Goal: Task Accomplishment & Management: Use online tool/utility

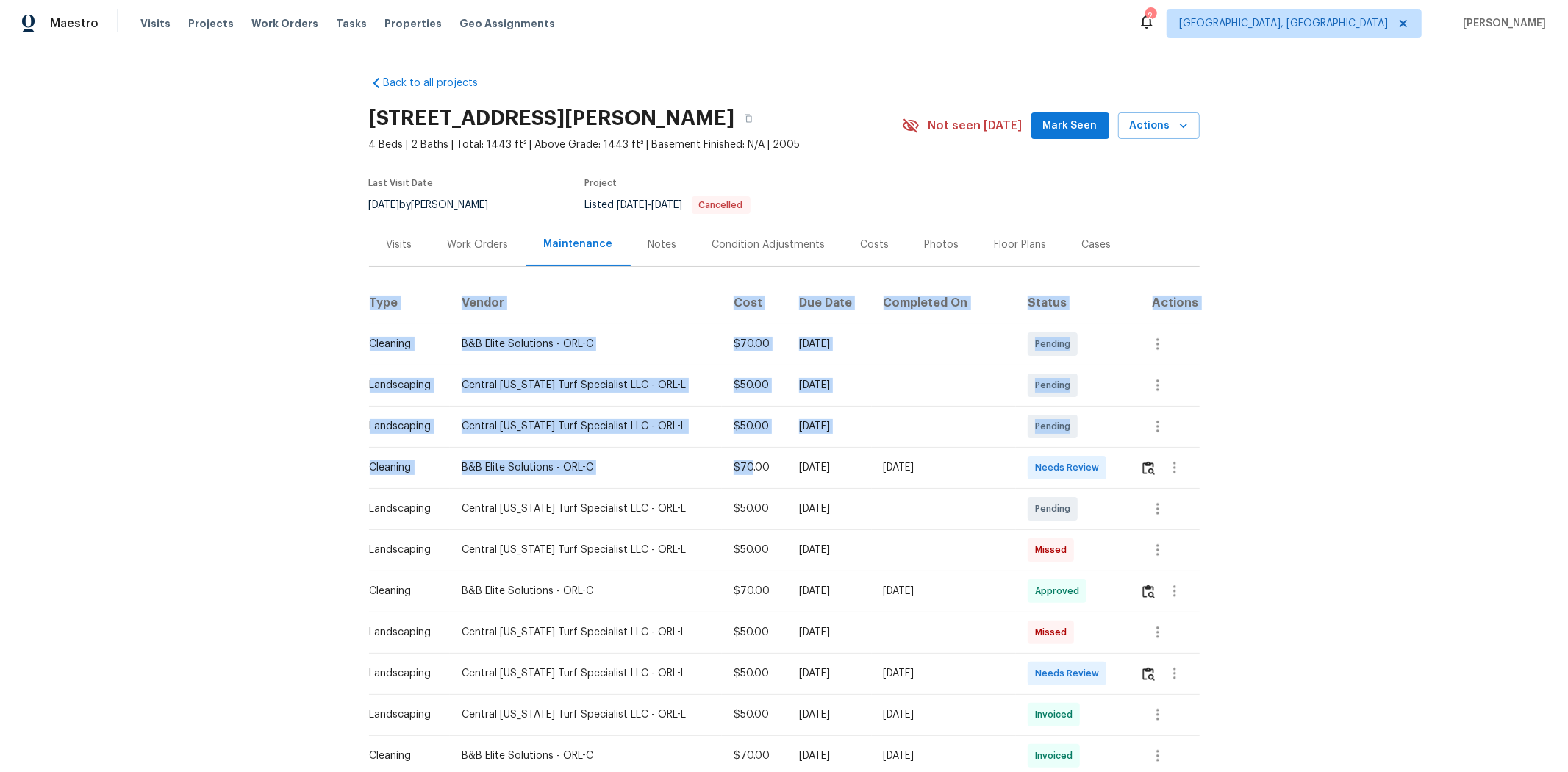
drag, startPoint x: 731, startPoint y: 457, endPoint x: 1201, endPoint y: 469, distance: 470.2
click at [1114, 469] on div "Back to all projects 120 Marion Oaks Mnr, Ocala, FL 34473 4 Beds | 2 Baths | To…" at bounding box center [784, 409] width 1568 height 726
click at [1114, 474] on td at bounding box center [1164, 468] width 71 height 41
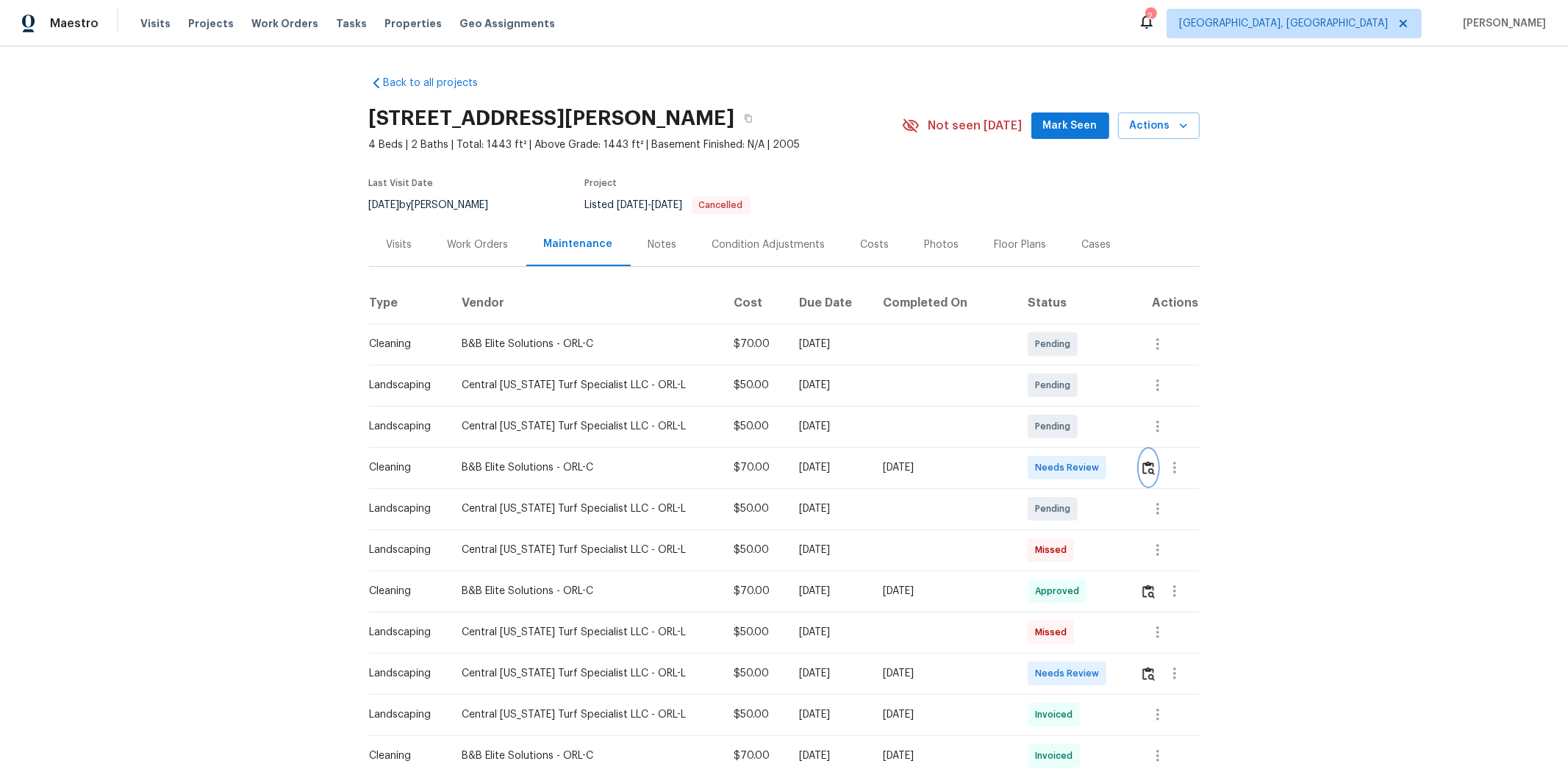
click at [1114, 470] on img "button" at bounding box center [1148, 468] width 12 height 14
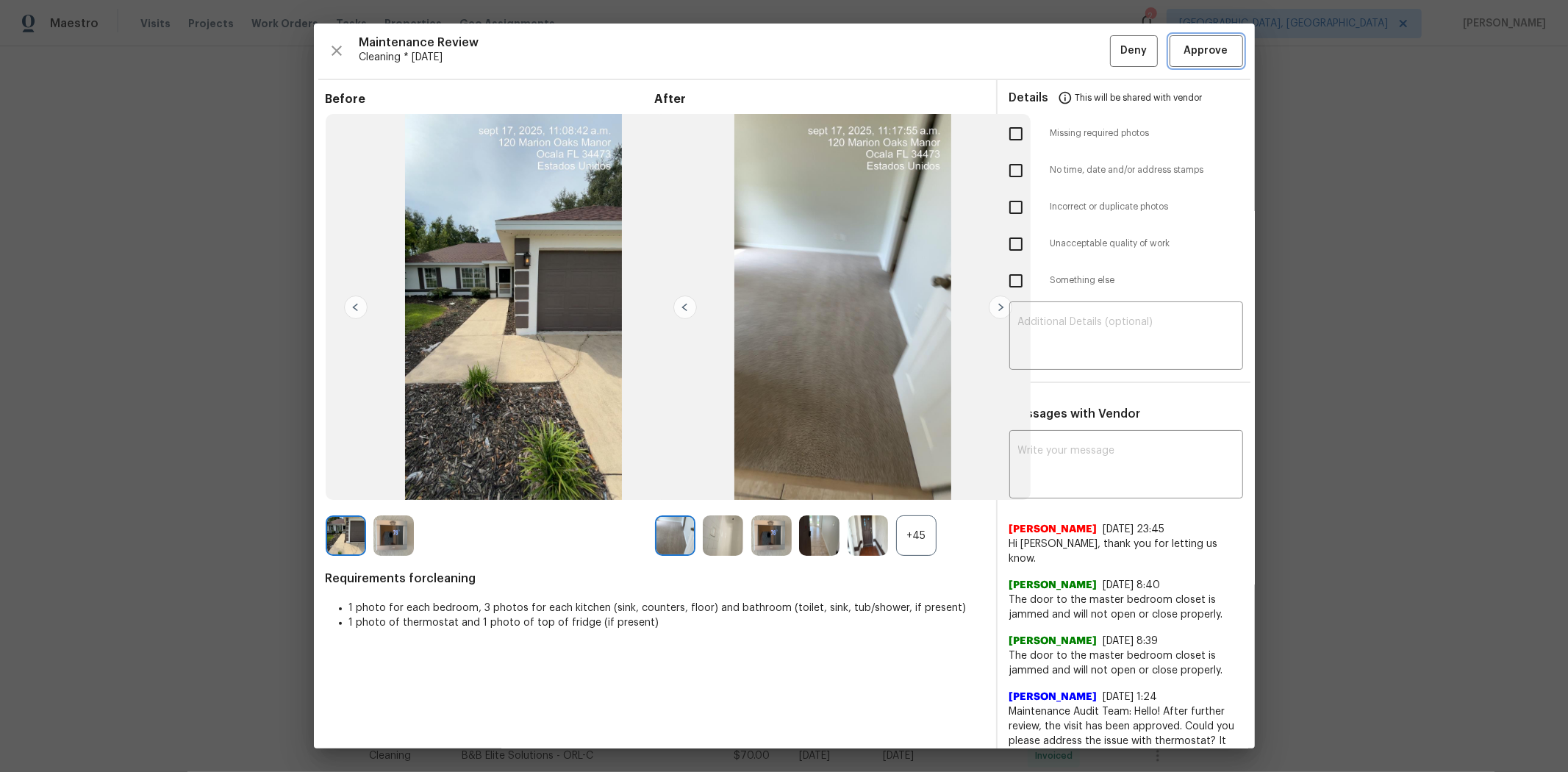
click at [1114, 44] on span "Approve" at bounding box center [1206, 51] width 44 height 18
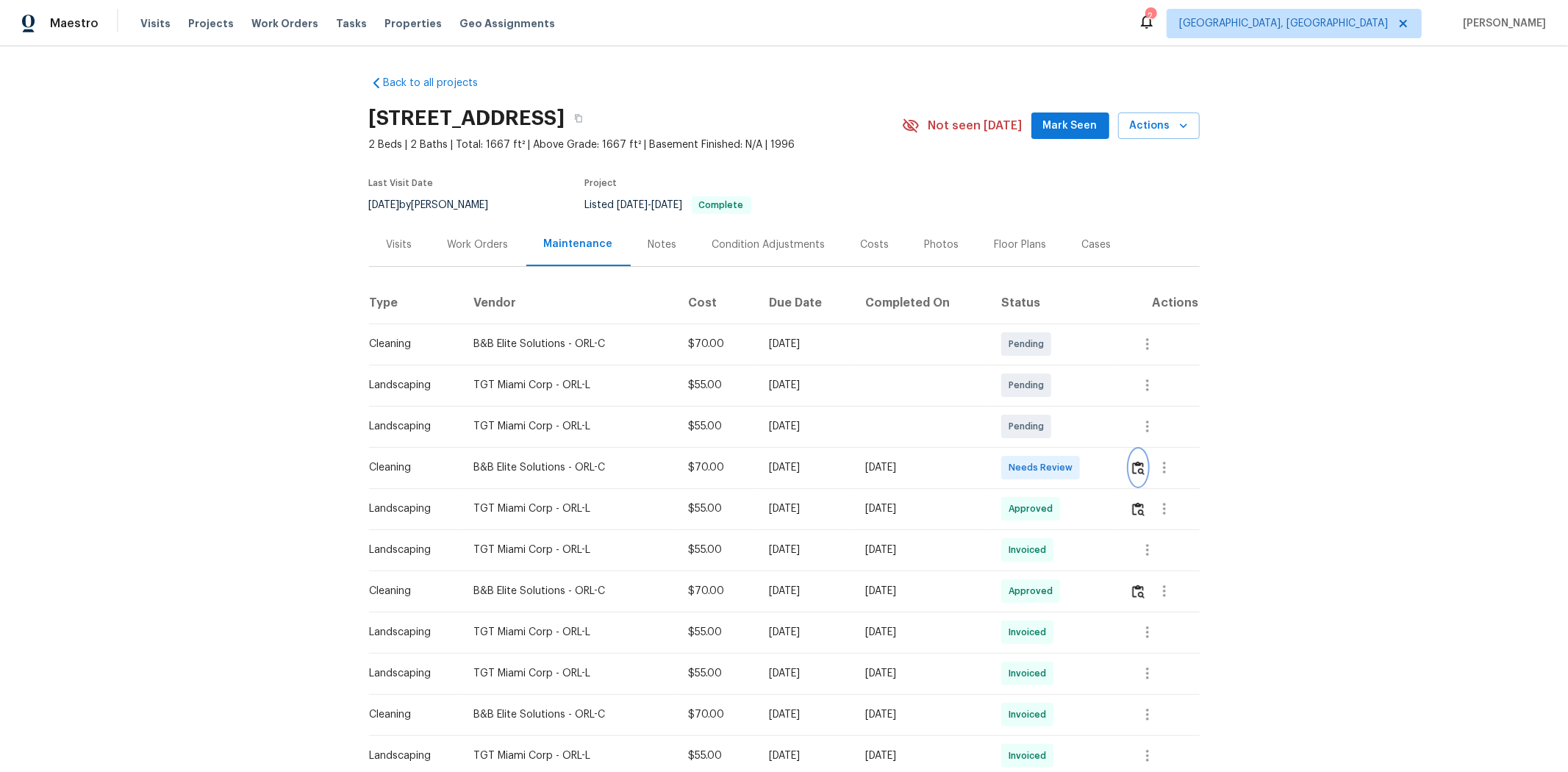
click at [843, 470] on img "button" at bounding box center [1137, 468] width 12 height 14
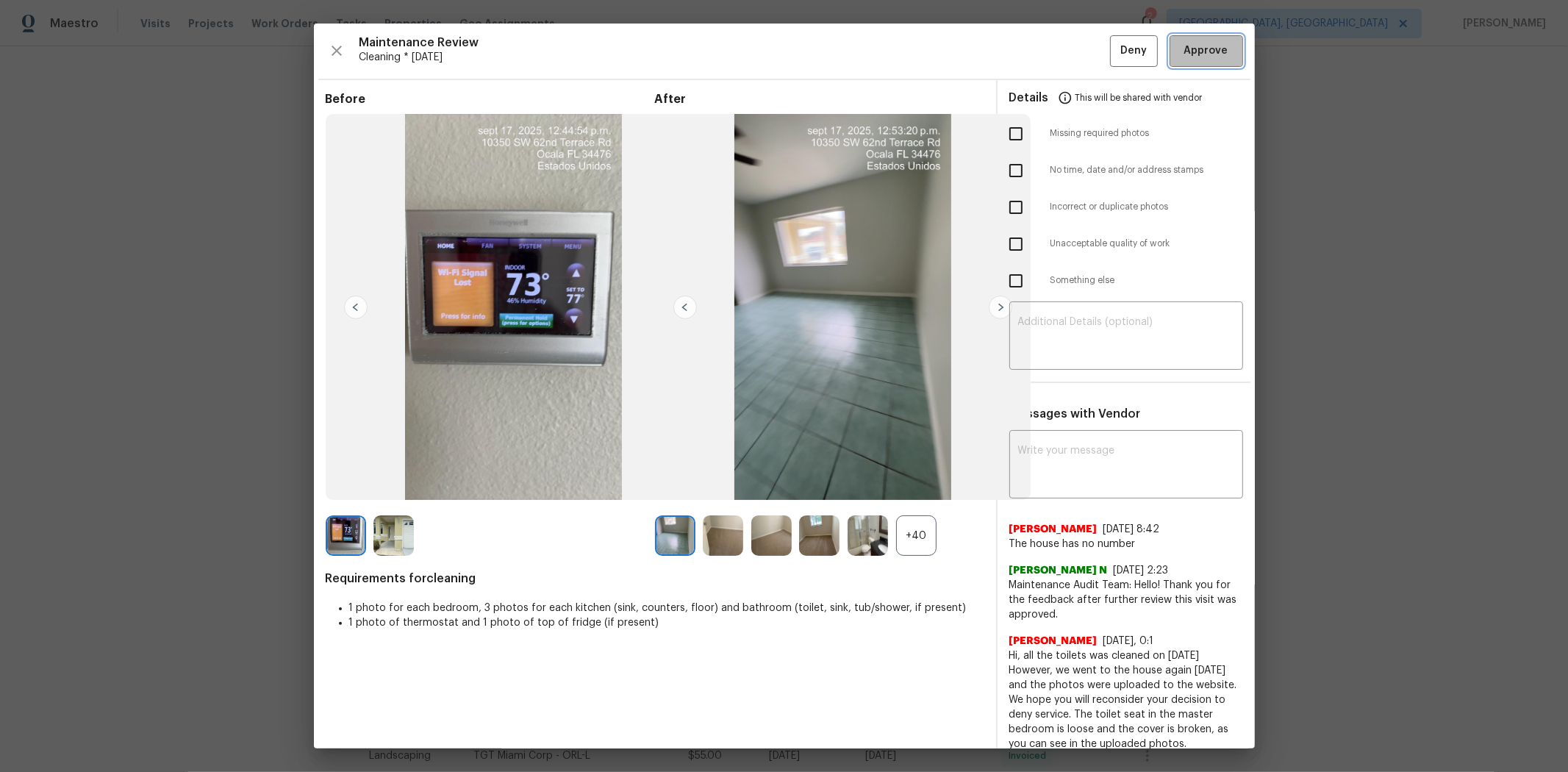
drag, startPoint x: 1211, startPoint y: 55, endPoint x: 1206, endPoint y: 68, distance: 13.9
click at [843, 54] on span "Approve" at bounding box center [1206, 51] width 44 height 18
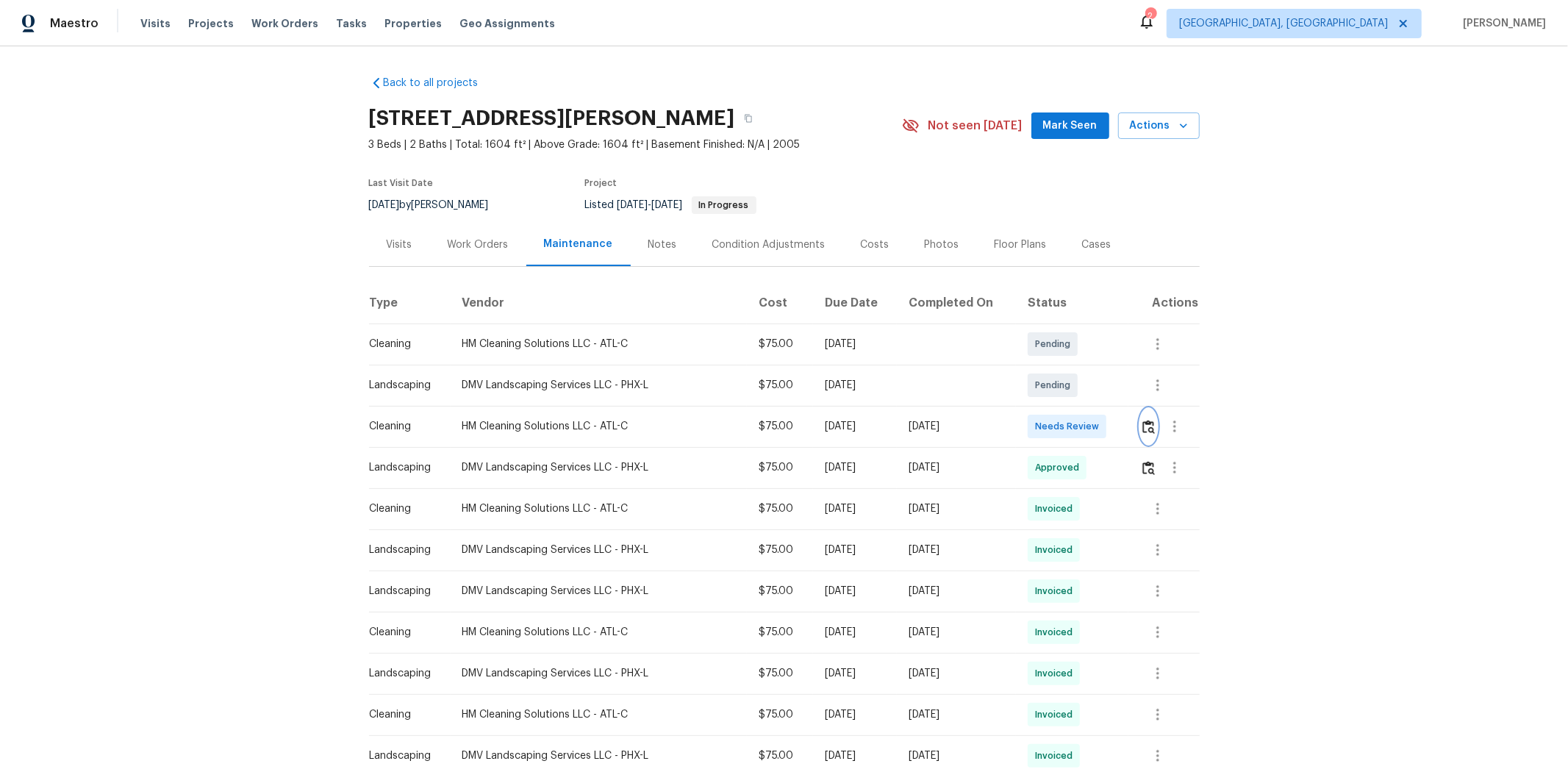
click at [1114, 437] on button "button" at bounding box center [1148, 426] width 17 height 35
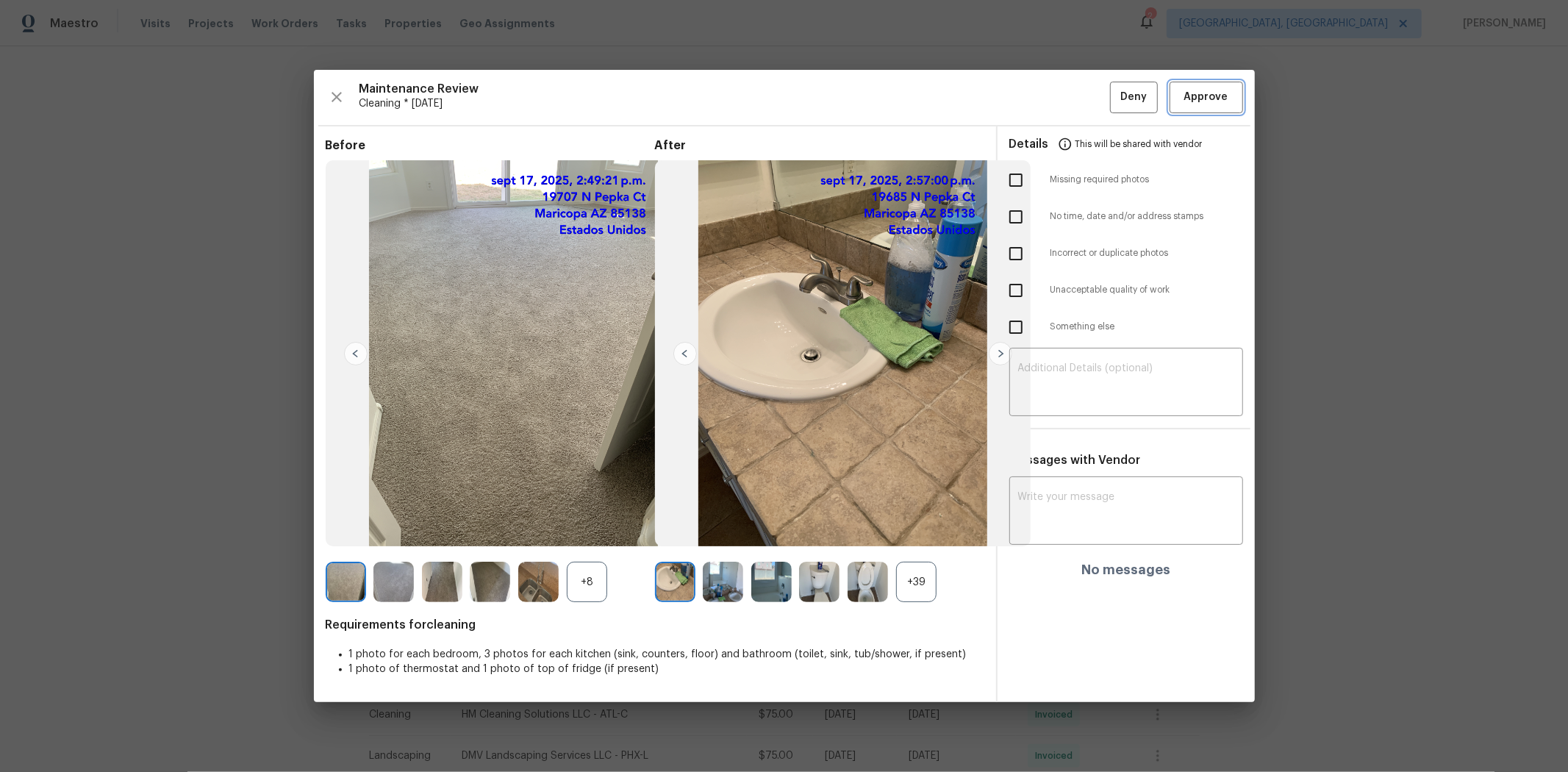
click at [1114, 100] on span "Approve" at bounding box center [1206, 97] width 44 height 18
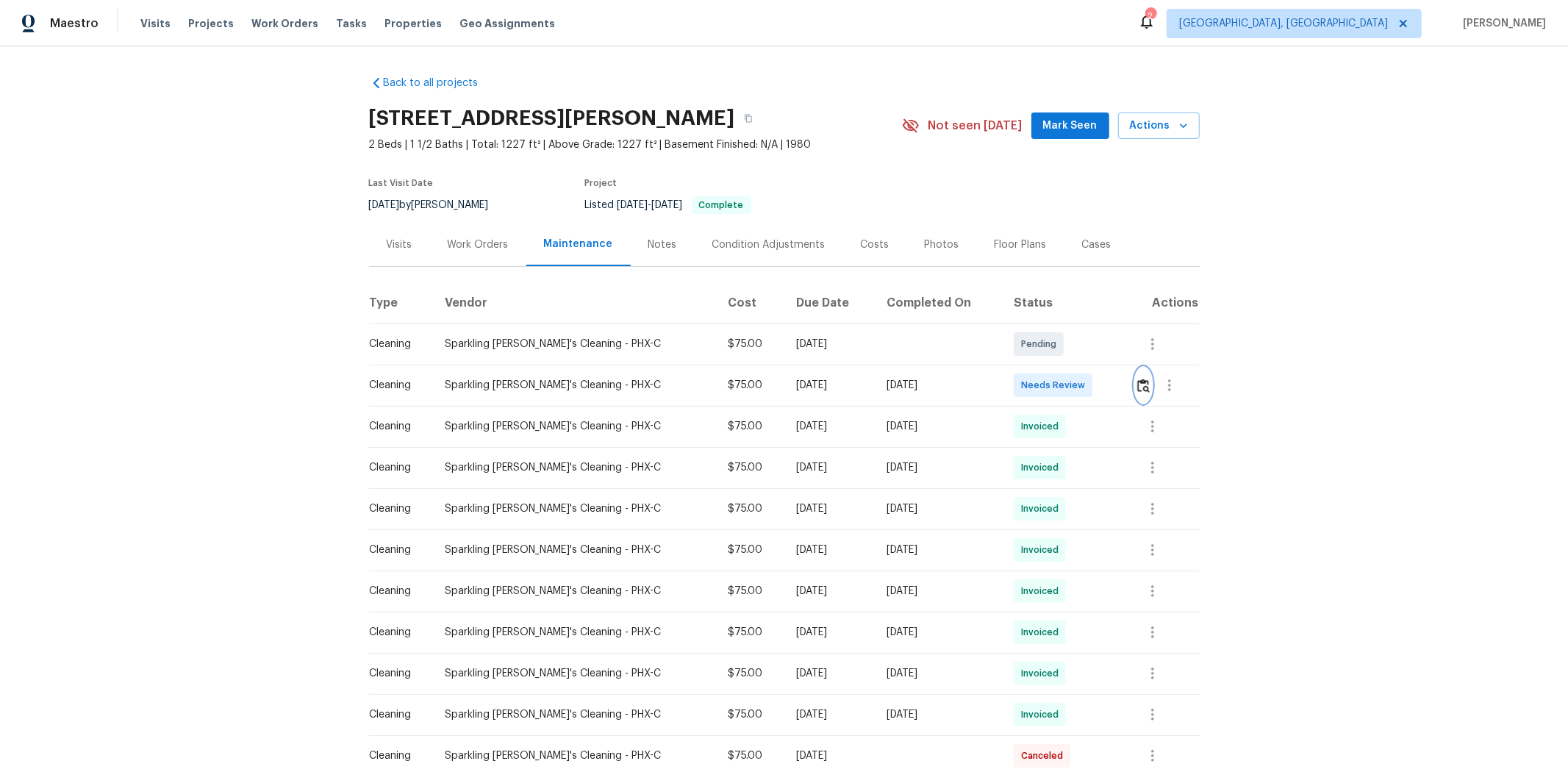
click at [1114, 392] on button "button" at bounding box center [1143, 385] width 17 height 35
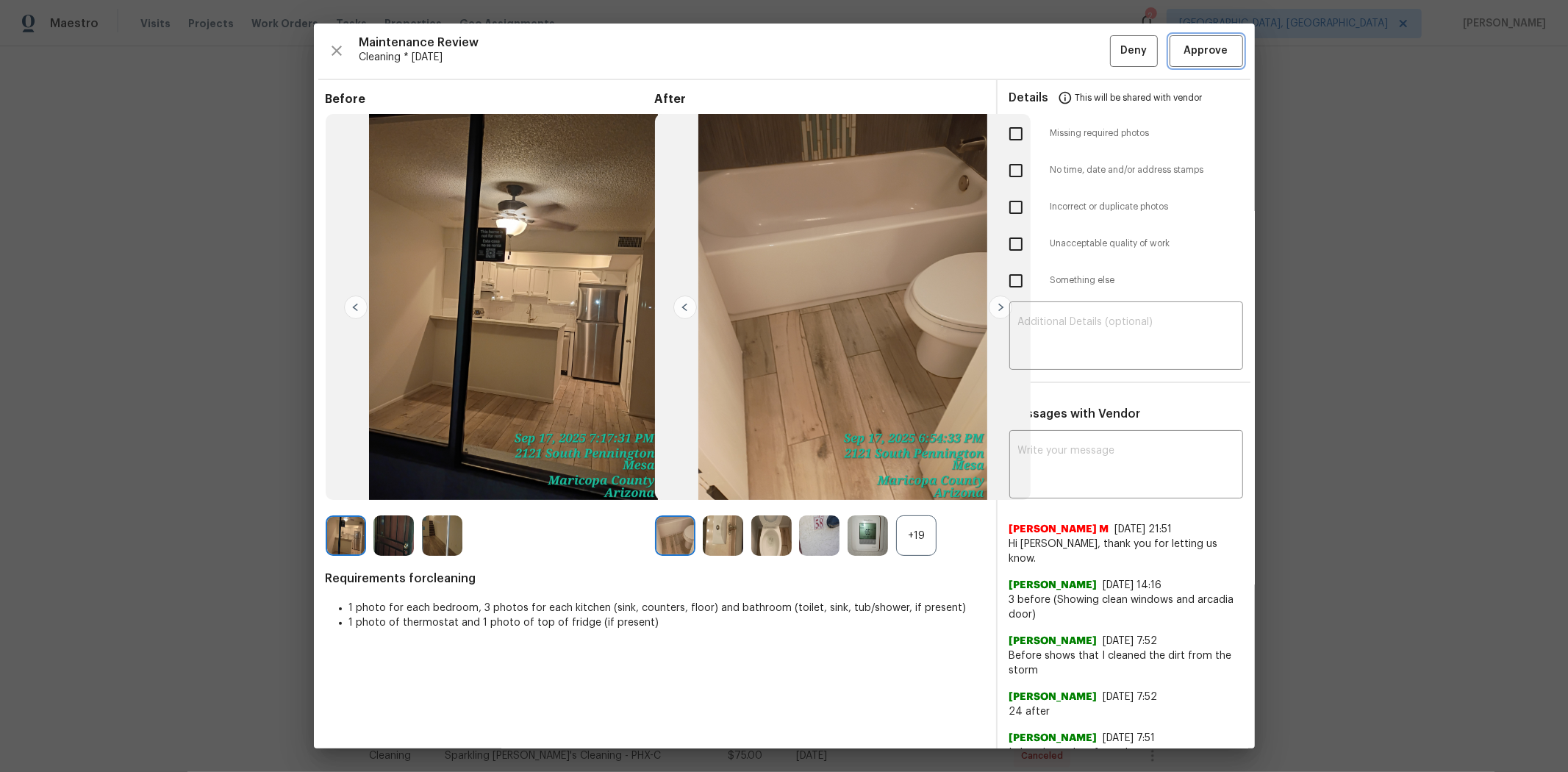
click at [1114, 56] on span "Approve" at bounding box center [1206, 51] width 44 height 18
